Goal: Navigation & Orientation: Find specific page/section

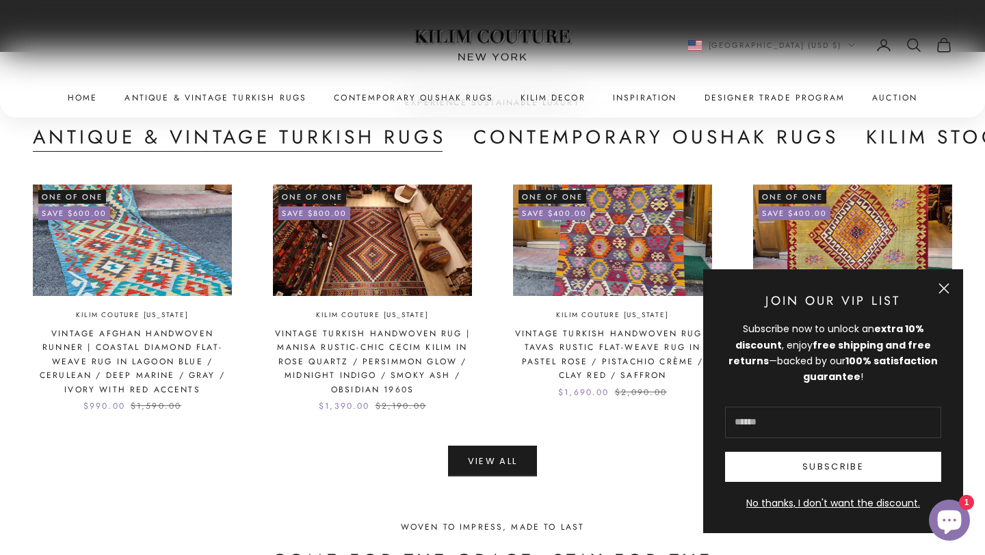
scroll to position [3048, 0]
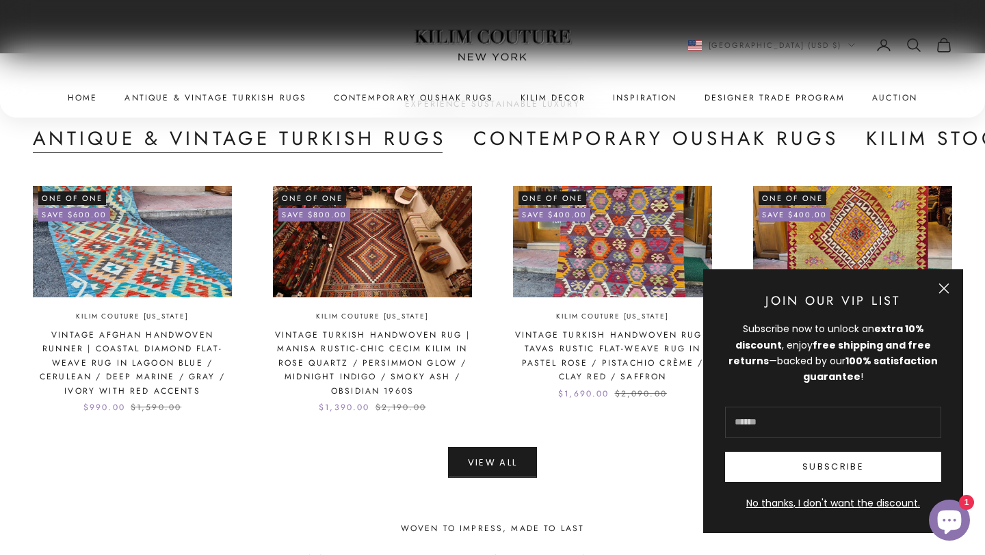
click at [943, 287] on button "Close" at bounding box center [944, 288] width 11 height 11
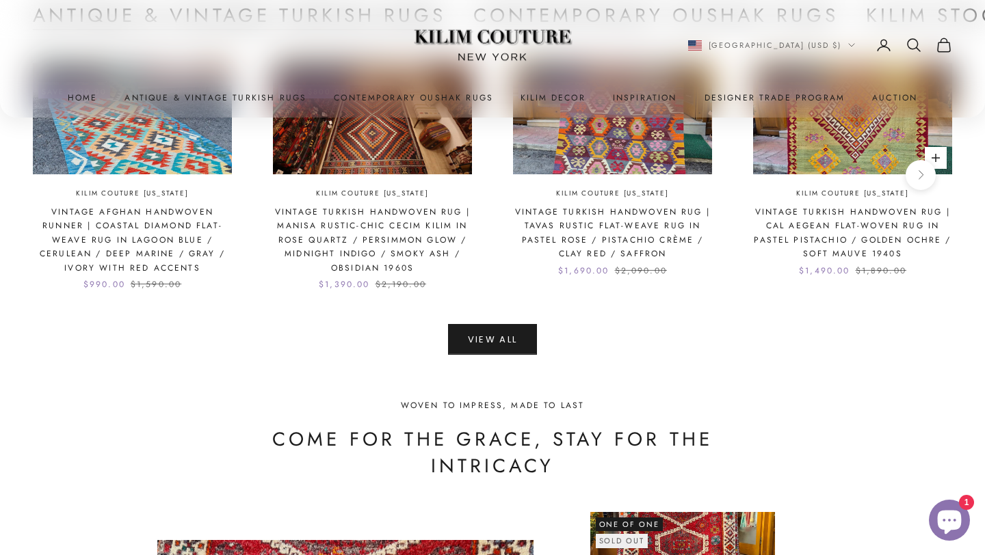
scroll to position [3167, 0]
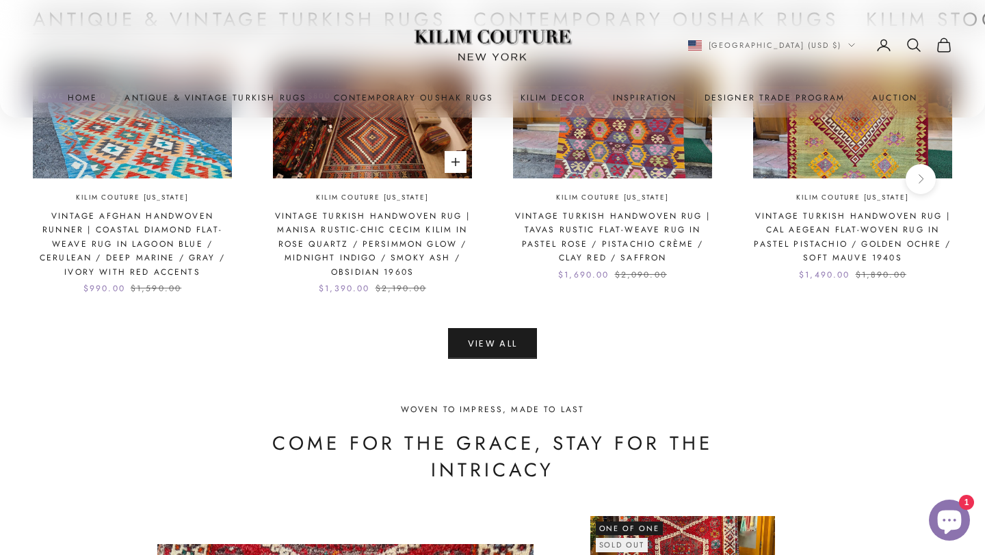
click at [397, 233] on link "Vintage Turkish Handwoven Rug | Manisa Rustic-Chic Cecim Kilim in Rose Quartz /…" at bounding box center [372, 244] width 199 height 70
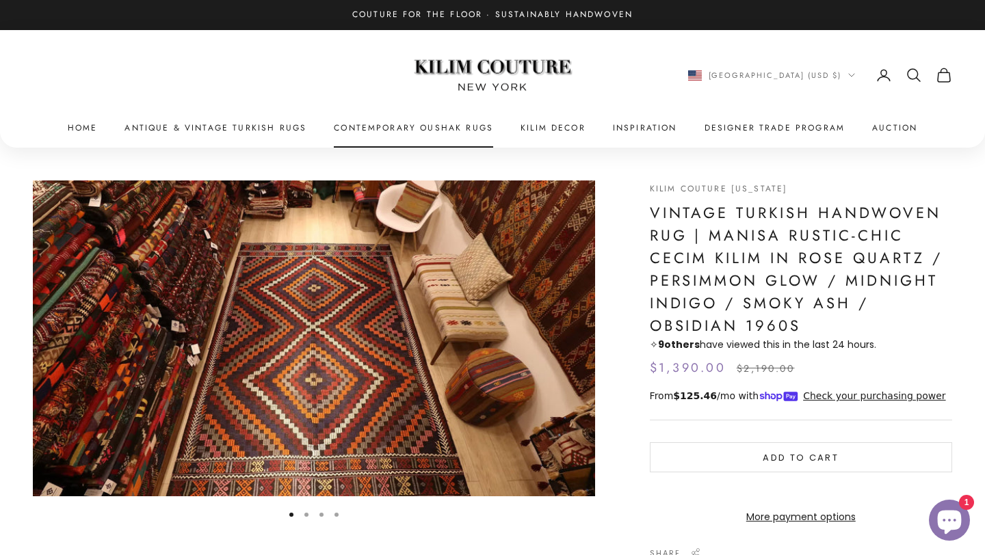
click at [408, 128] on link "Contemporary Oushak Rugs" at bounding box center [413, 128] width 159 height 14
